Goal: Find specific page/section: Find specific page/section

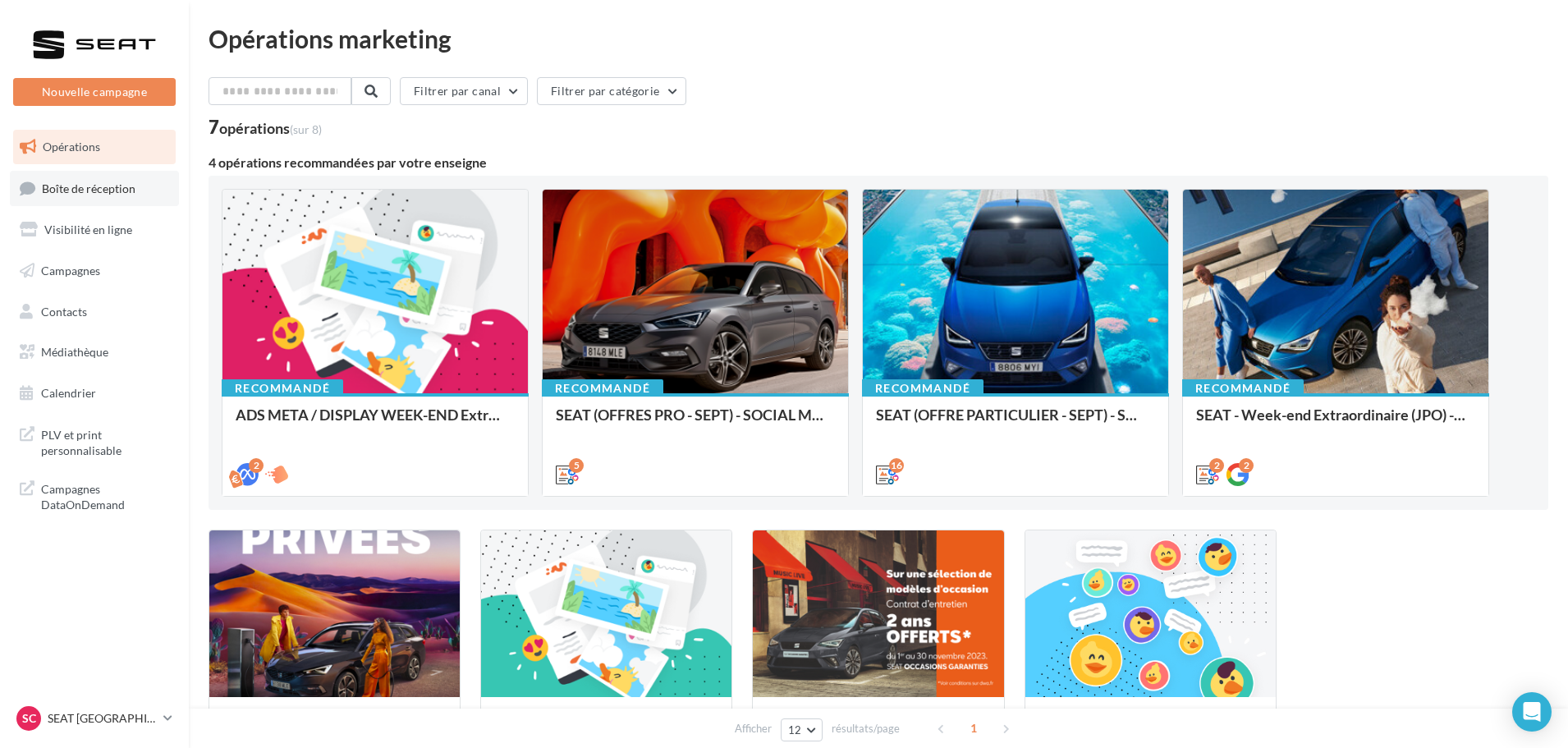
click at [114, 187] on span "Boîte de réception" at bounding box center [88, 188] width 94 height 14
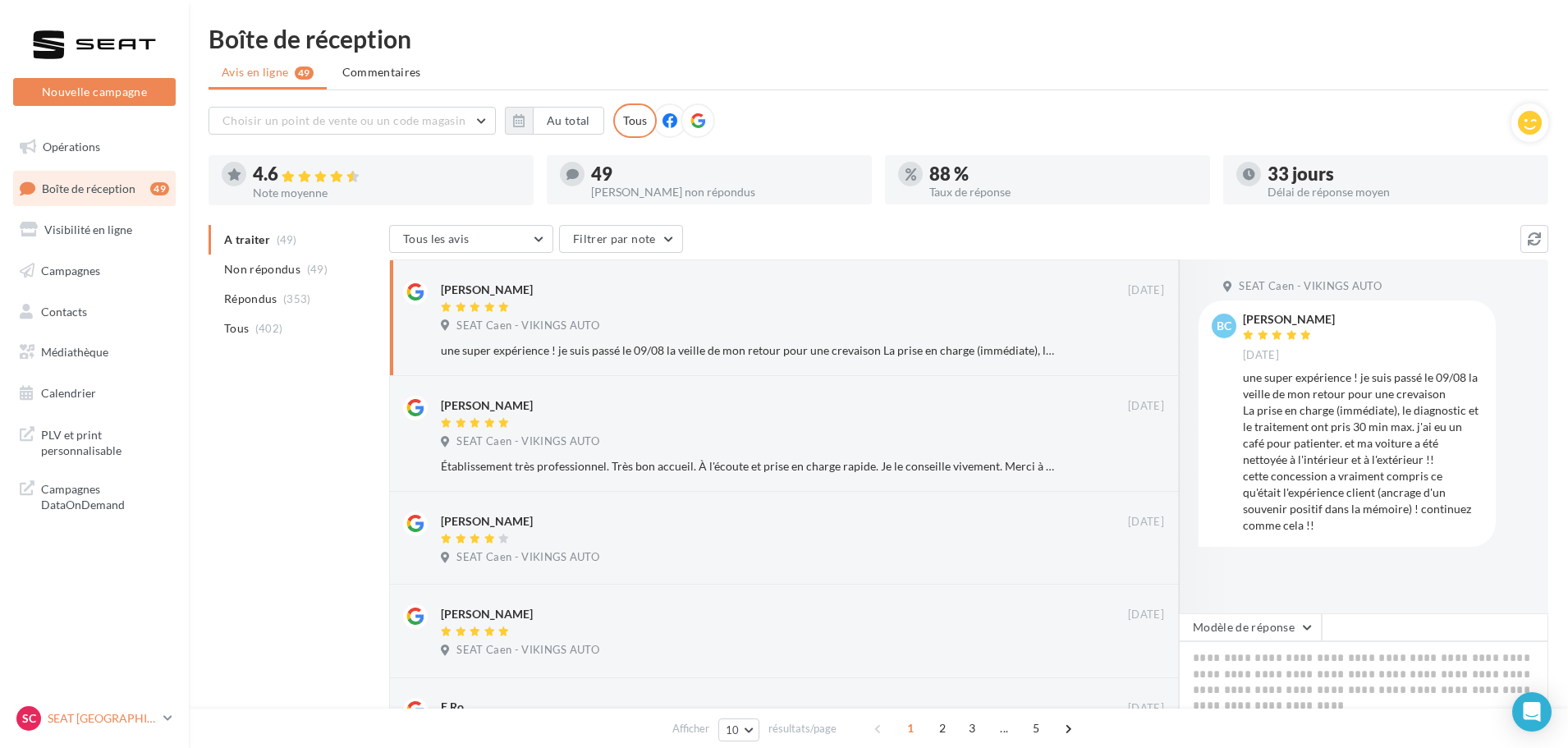
click at [85, 726] on div "SC SEAT CAEN SEAT-IFS" at bounding box center [87, 717] width 140 height 25
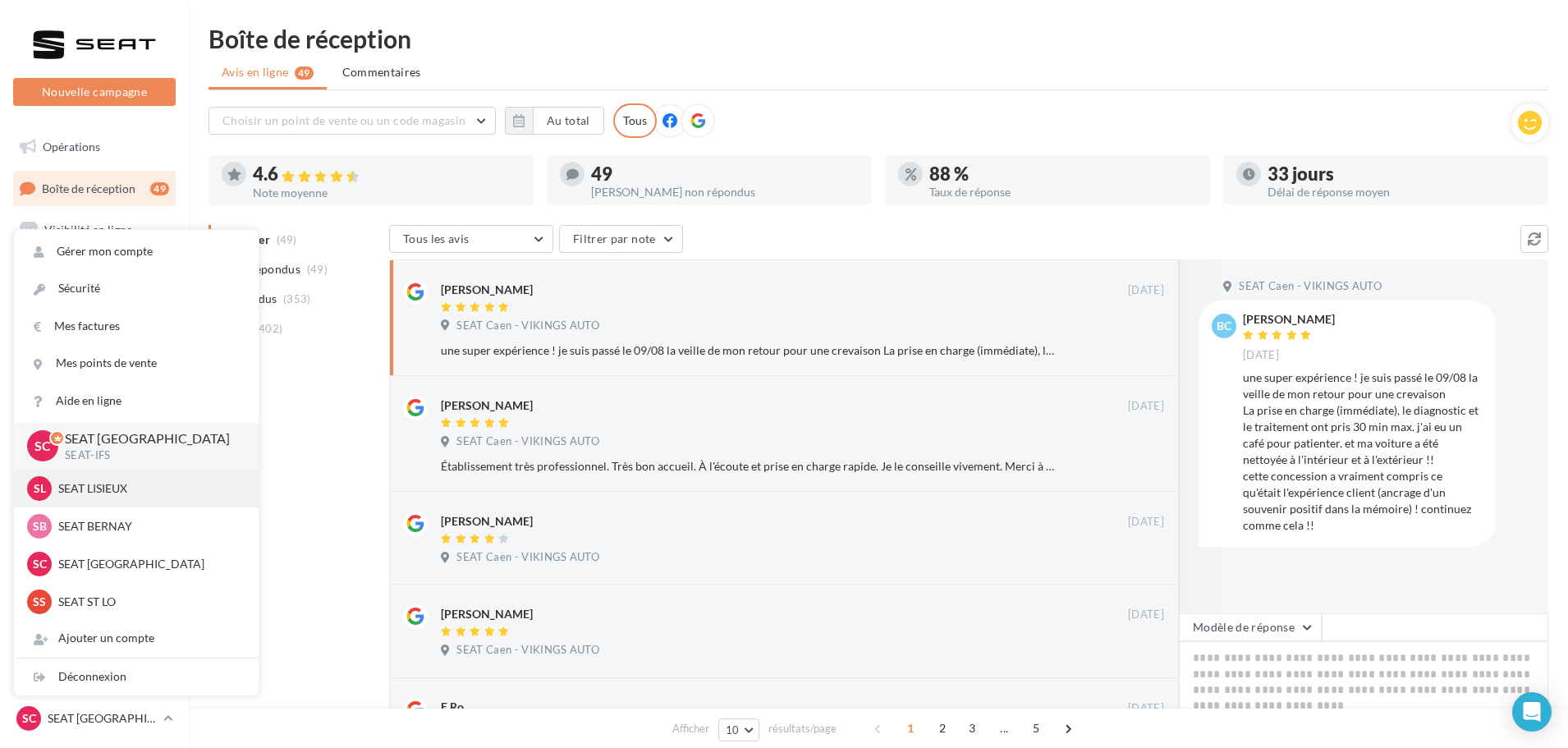
click at [84, 476] on div "SL SEAT LISIEUX SEAT-[GEOGRAPHIC_DATA]" at bounding box center [135, 488] width 218 height 25
